Goal: Information Seeking & Learning: Find specific fact

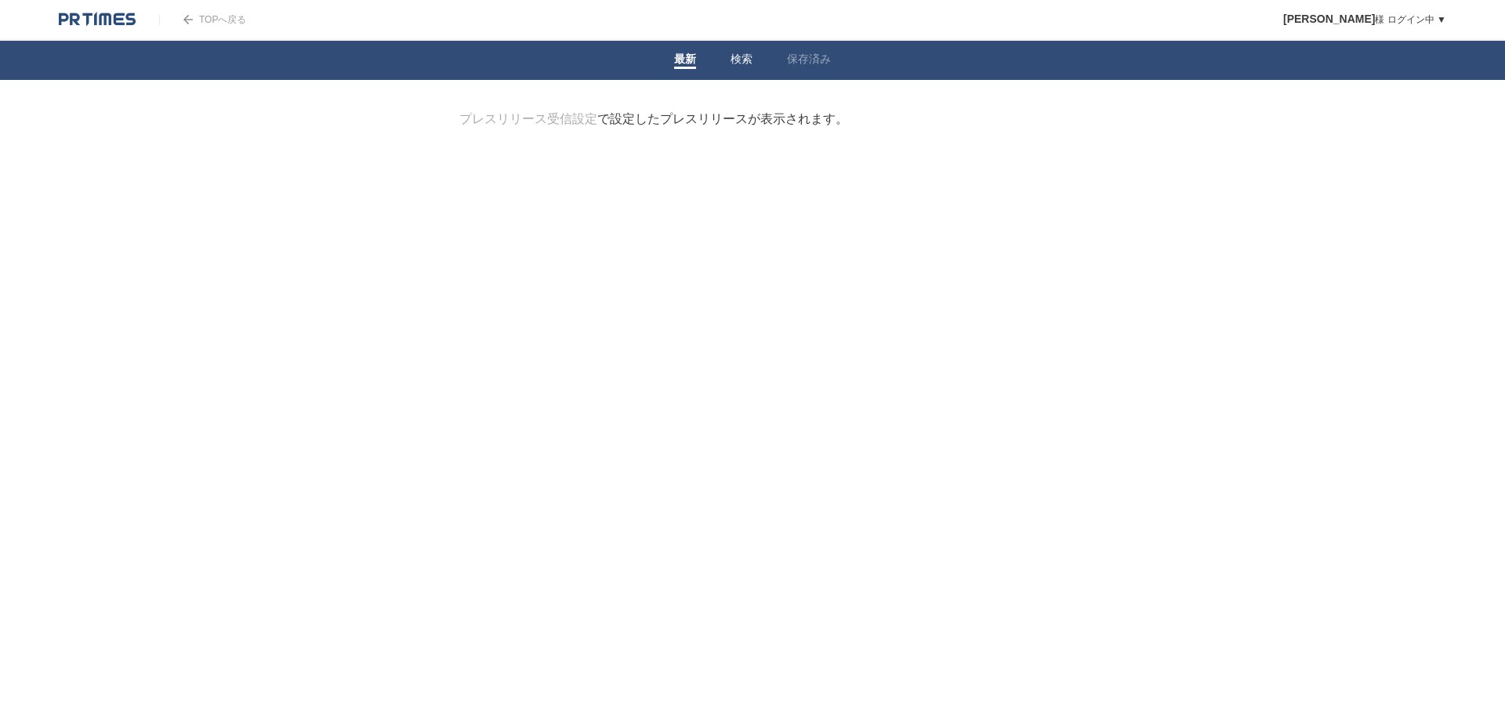
click at [741, 57] on link "検索" at bounding box center [741, 61] width 22 height 16
click at [199, 23] on link "TOPへ戻る" at bounding box center [202, 19] width 87 height 11
click at [738, 58] on link "検索" at bounding box center [741, 61] width 22 height 16
click at [683, 55] on link "最新" at bounding box center [685, 61] width 22 height 16
click at [224, 22] on link "TOPへ戻る" at bounding box center [202, 19] width 87 height 11
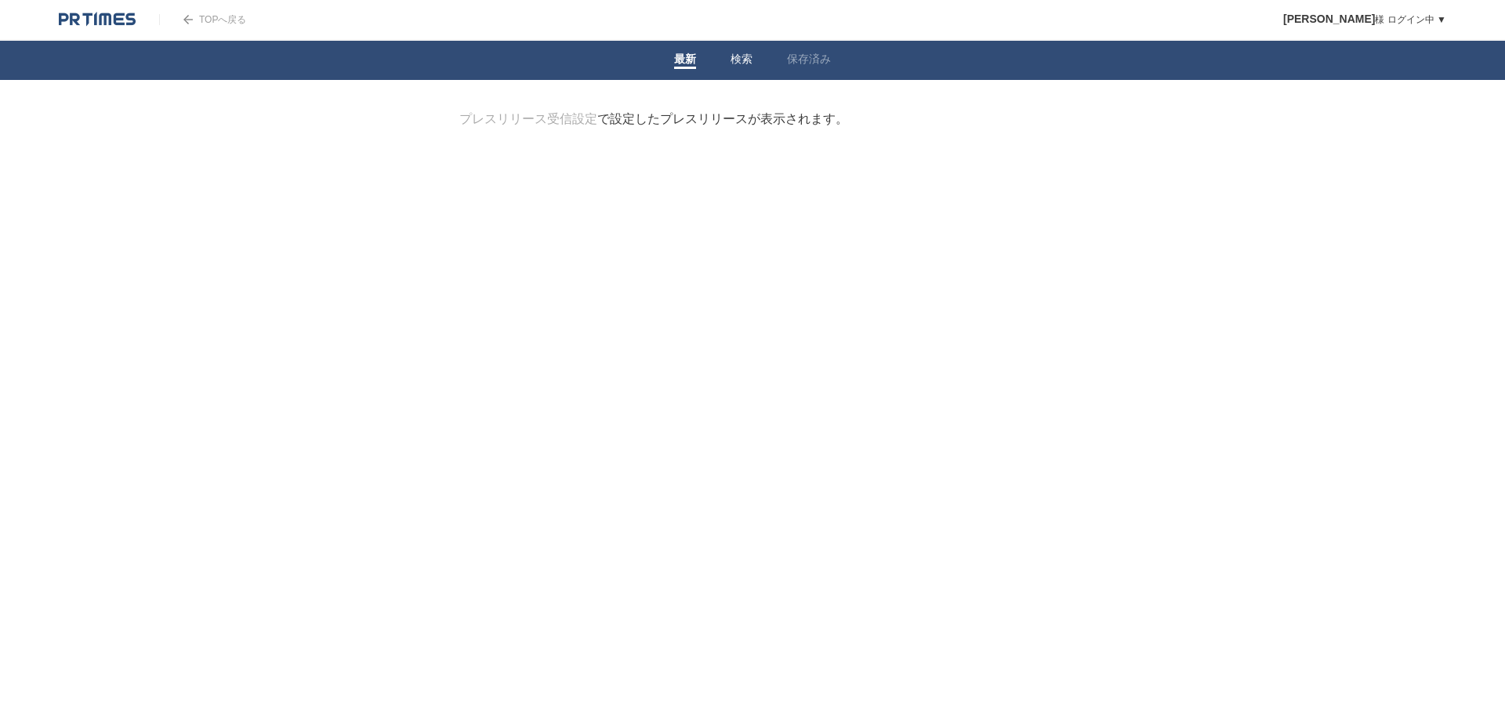
click at [758, 63] on li "検索" at bounding box center [741, 60] width 56 height 39
click at [746, 61] on link "検索" at bounding box center [741, 61] width 22 height 16
click at [678, 114] on input "検索ワードを入力" at bounding box center [730, 137] width 542 height 53
click at [639, 190] on ul "プレスリリース 企業情報" at bounding box center [752, 195] width 586 height 33
click at [613, 191] on link "企業情報" at bounding box center [605, 196] width 41 height 12
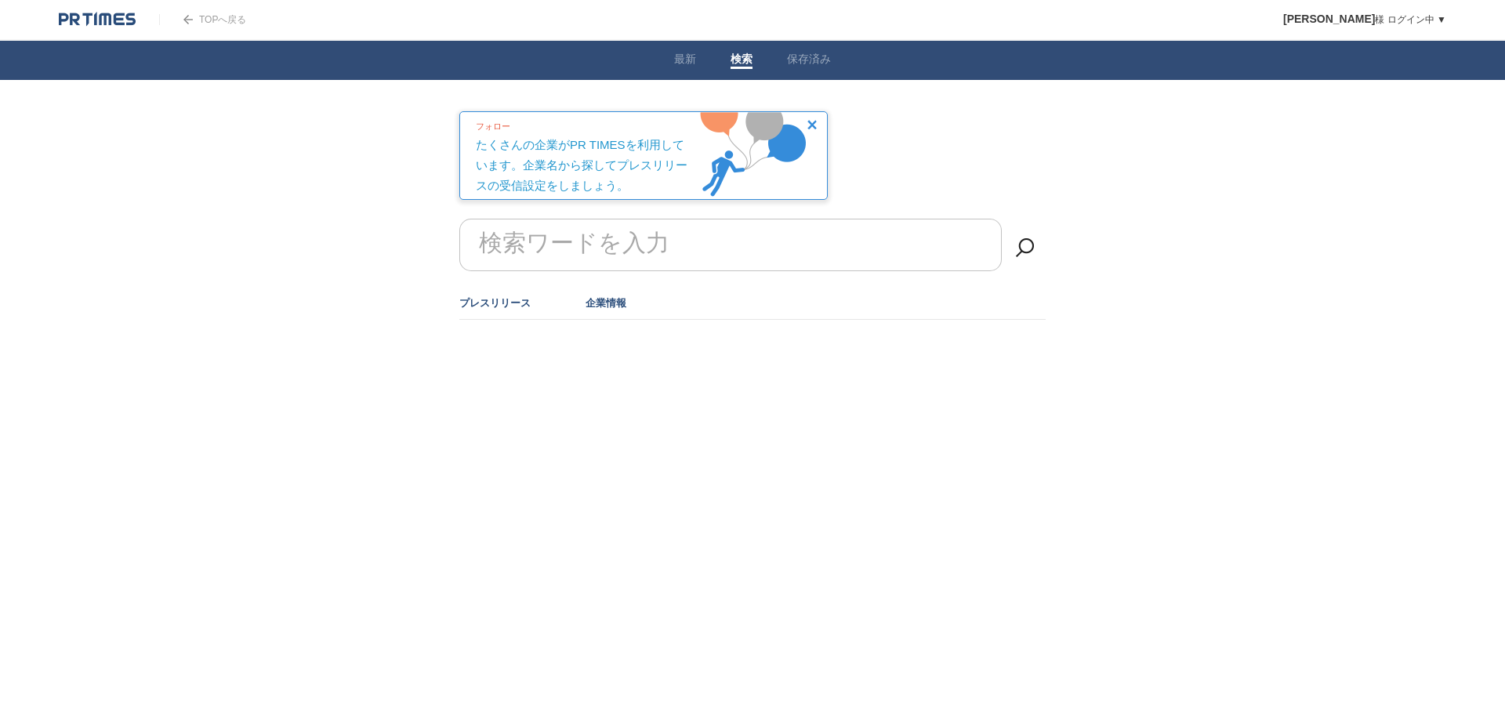
click at [503, 303] on link "プレスリリース" at bounding box center [494, 303] width 71 height 12
click at [514, 298] on link "プレスリリース" at bounding box center [494, 303] width 71 height 12
click at [536, 219] on form "検索ワードを入力" at bounding box center [752, 219] width 586 height 0
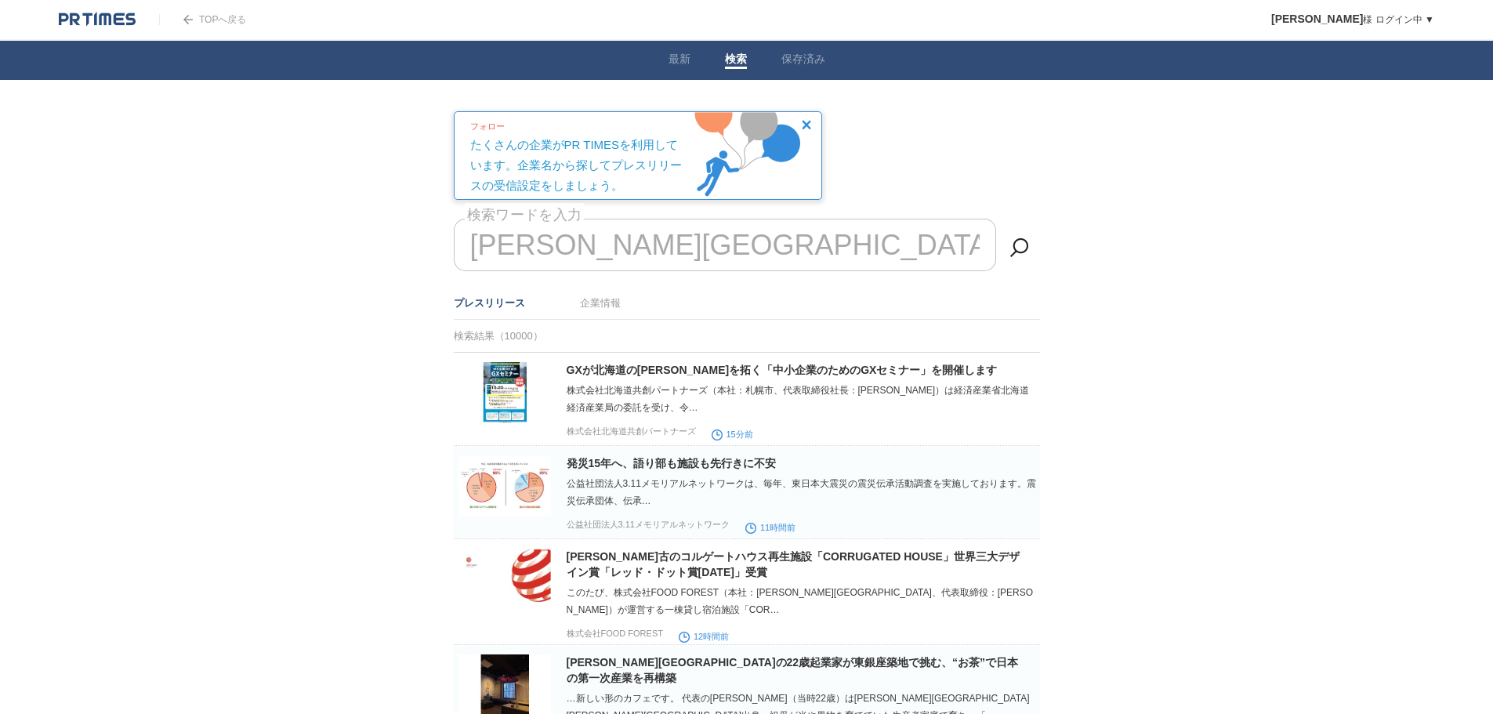
type input "[PERSON_NAME][GEOGRAPHIC_DATA]"
click at [1025, 243] on link at bounding box center [1019, 247] width 31 height 31
click at [116, 15] on img at bounding box center [97, 20] width 77 height 16
